Goal: Browse casually

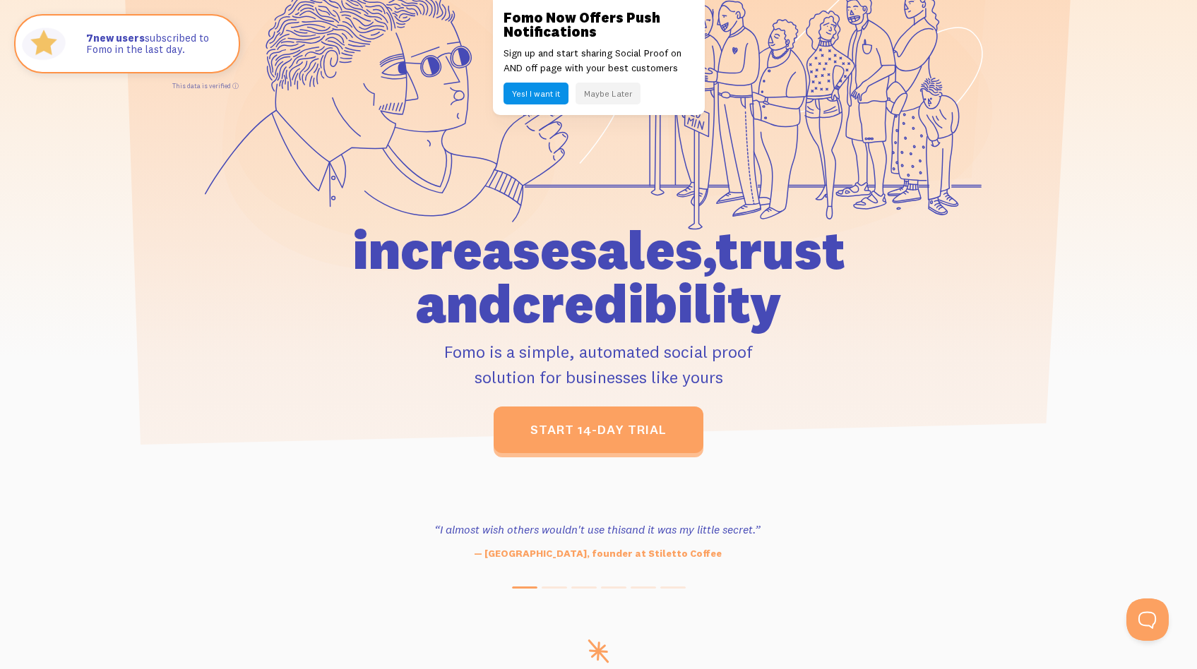
click at [479, 364] on p "Fomo is a simple, automated social proof solution for businesses like yours" at bounding box center [599, 364] width 654 height 51
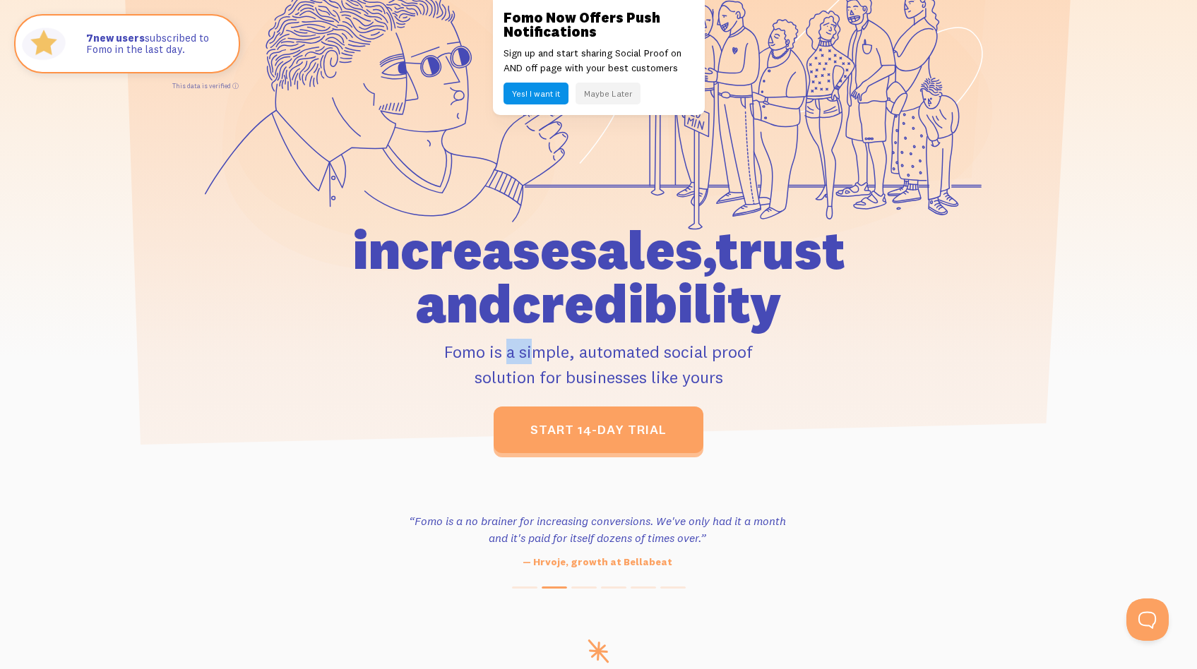
click at [479, 364] on p "Fomo is a simple, automated social proof solution for businesses like yours" at bounding box center [599, 364] width 654 height 51
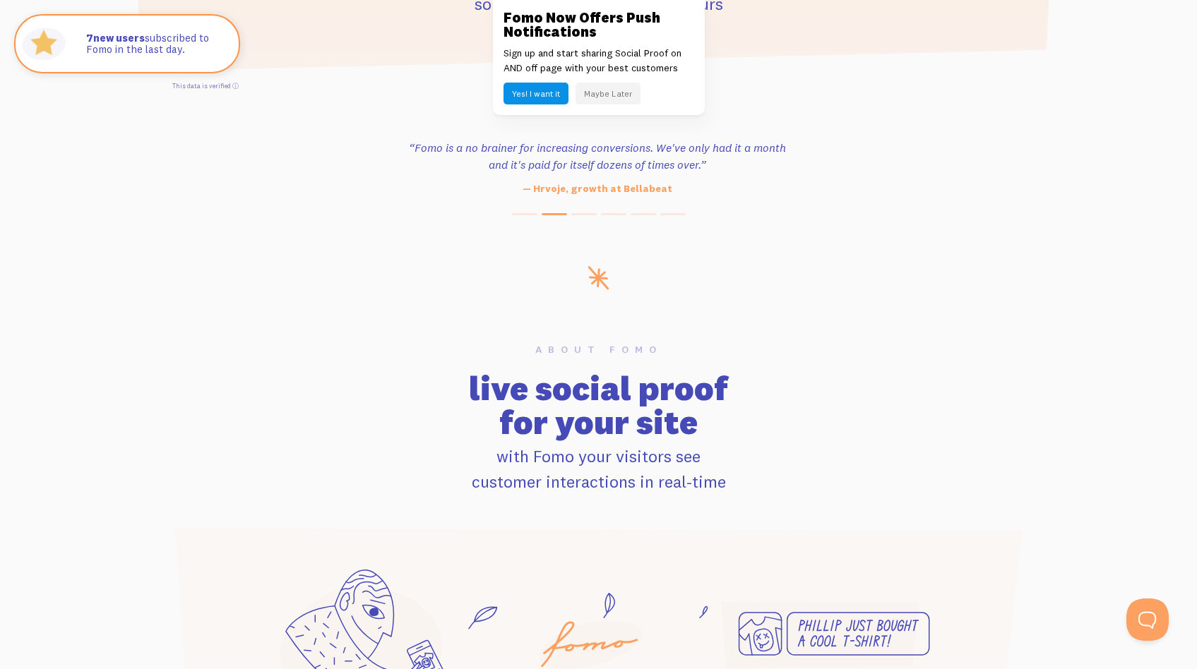
scroll to position [580, 0]
click at [481, 391] on h2 "live social proof for your site" at bounding box center [598, 407] width 887 height 68
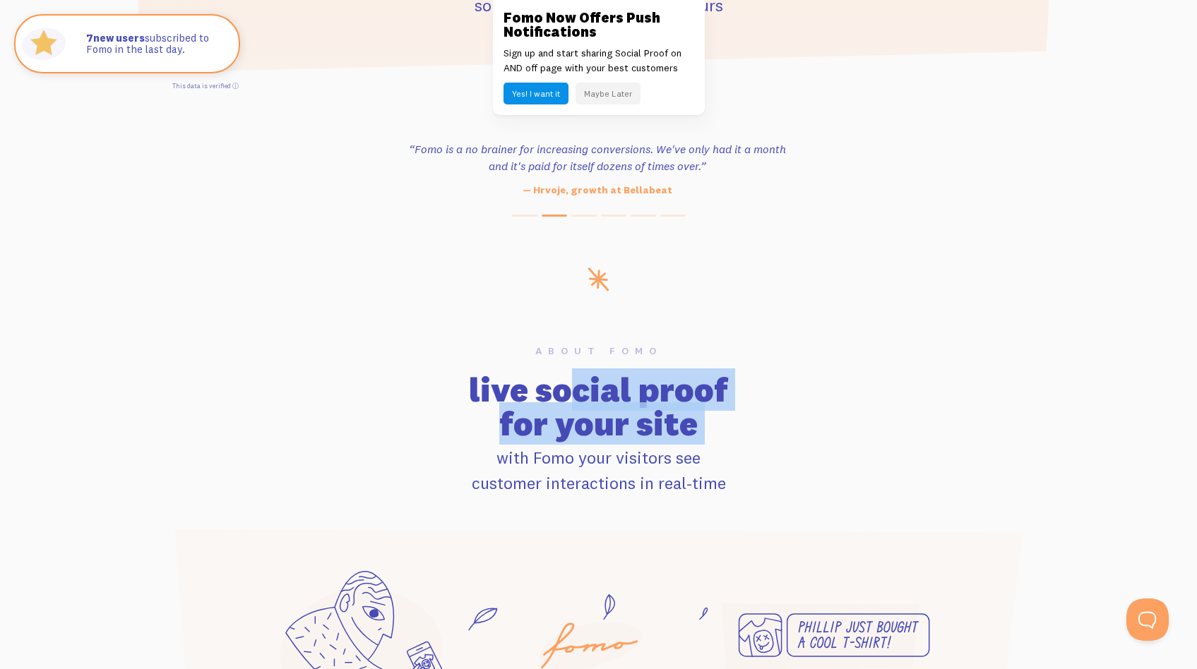
drag, startPoint x: 481, startPoint y: 391, endPoint x: 481, endPoint y: 421, distance: 29.7
click at [481, 420] on h2 "live social proof for your site" at bounding box center [598, 407] width 887 height 68
click at [481, 421] on h2 "live social proof for your site" at bounding box center [598, 407] width 887 height 68
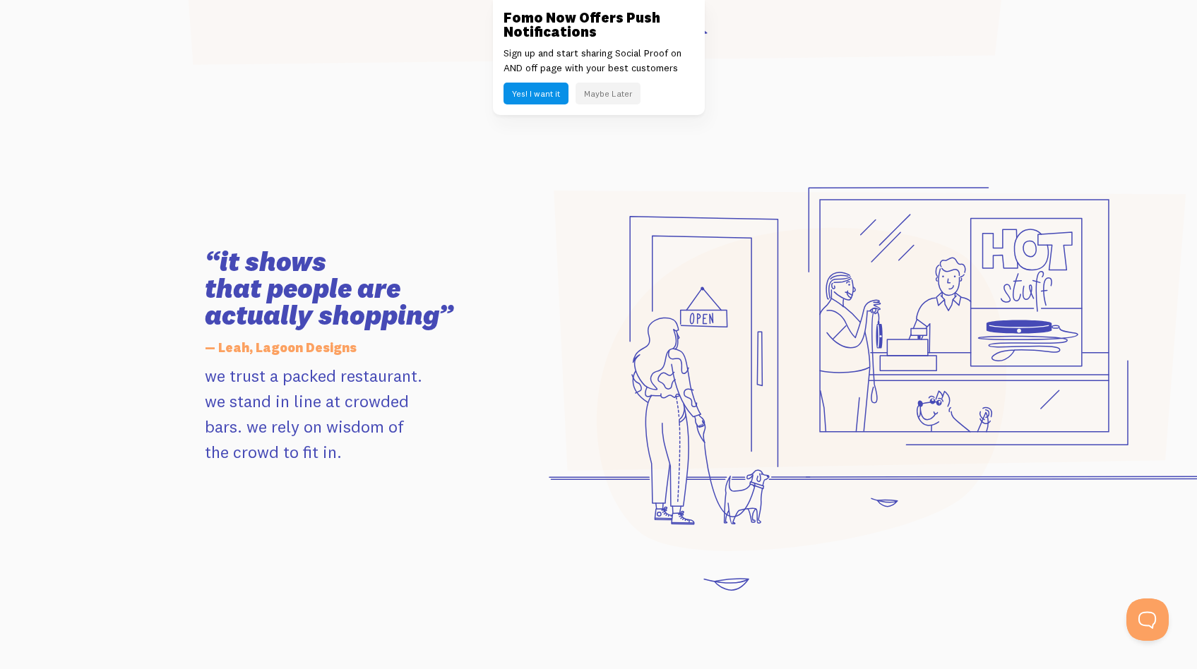
scroll to position [1296, 0]
